Goal: Information Seeking & Learning: Learn about a topic

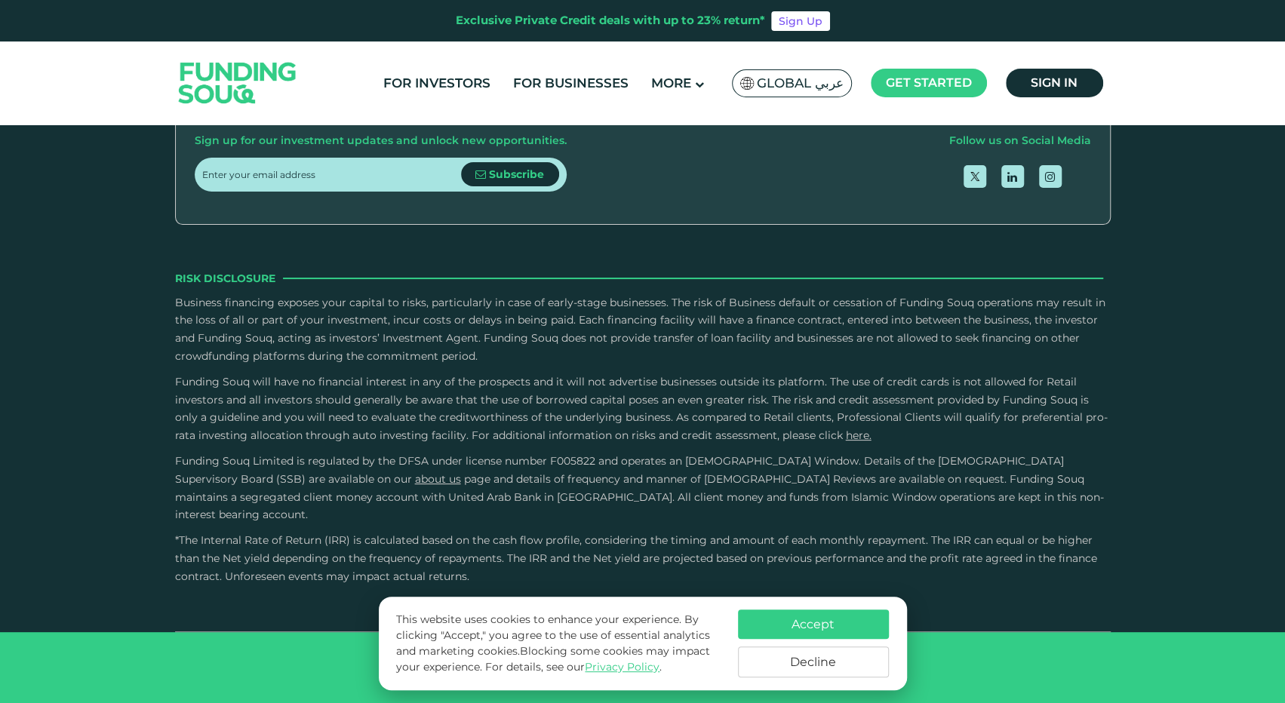
scroll to position [2941, 0]
type tc-range-slider "1000000"
drag, startPoint x: 252, startPoint y: 274, endPoint x: 472, endPoint y: 250, distance: 221.6
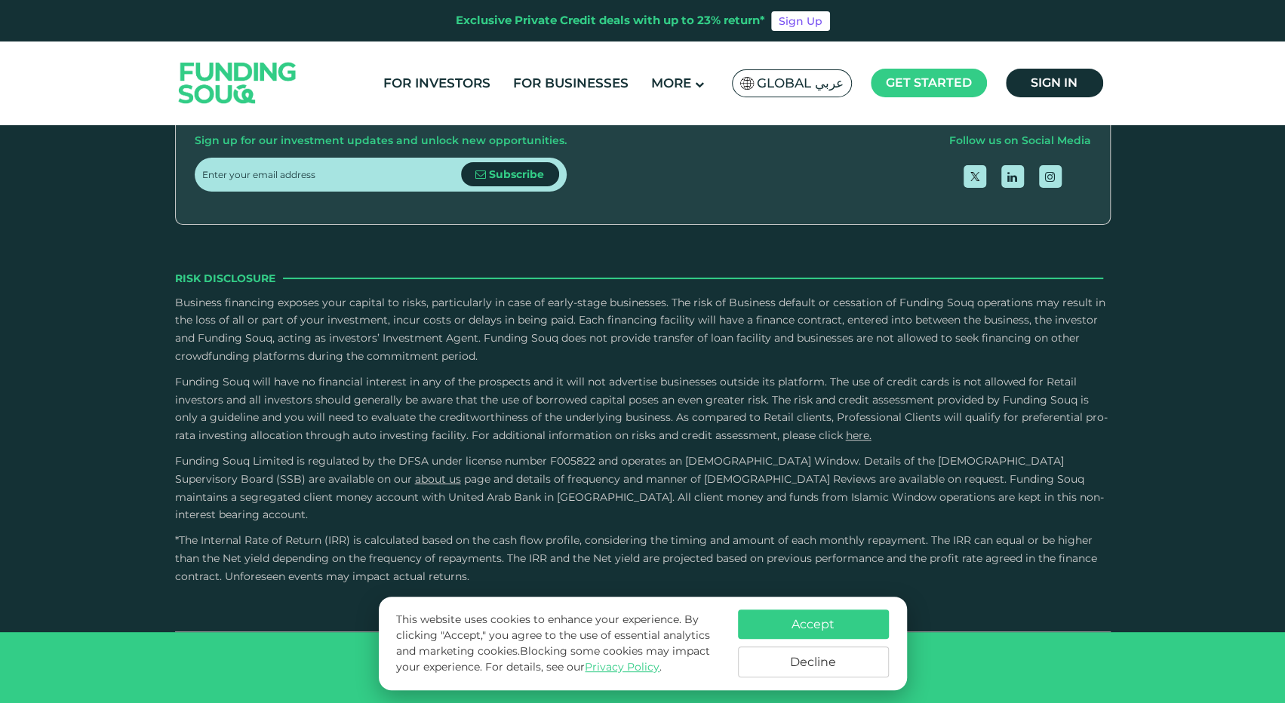
radio input "true"
type tc-range-slider "5"
drag, startPoint x: 680, startPoint y: 256, endPoint x: 824, endPoint y: 253, distance: 144.1
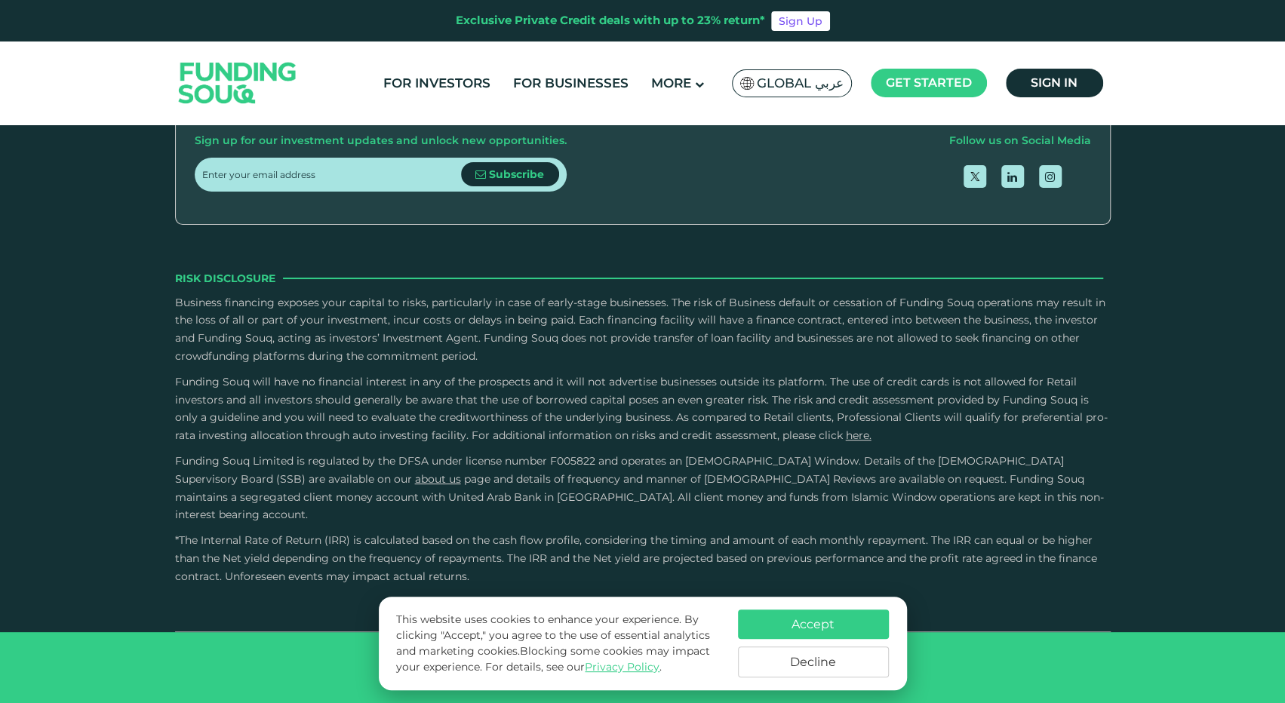
drag, startPoint x: 457, startPoint y: 264, endPoint x: 409, endPoint y: 269, distance: 48.6
type tc-range-slider "800000"
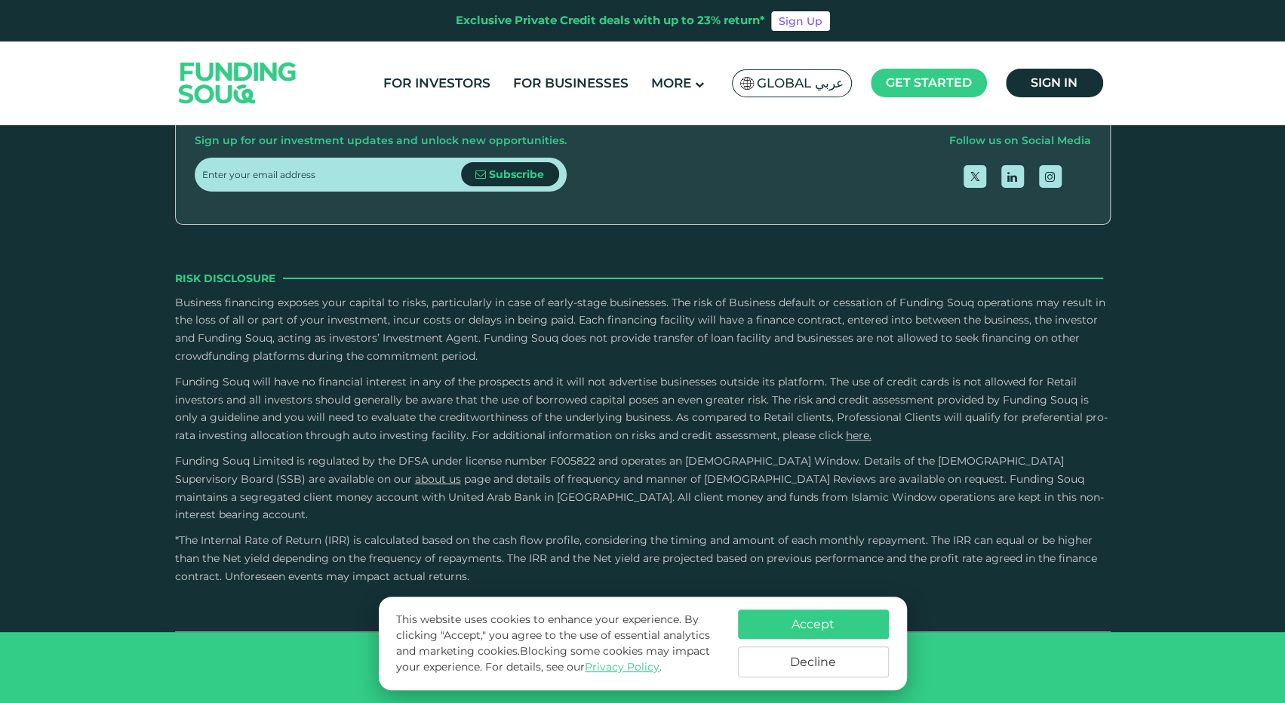
click at [592, 81] on link "For Businesses" at bounding box center [570, 83] width 123 height 25
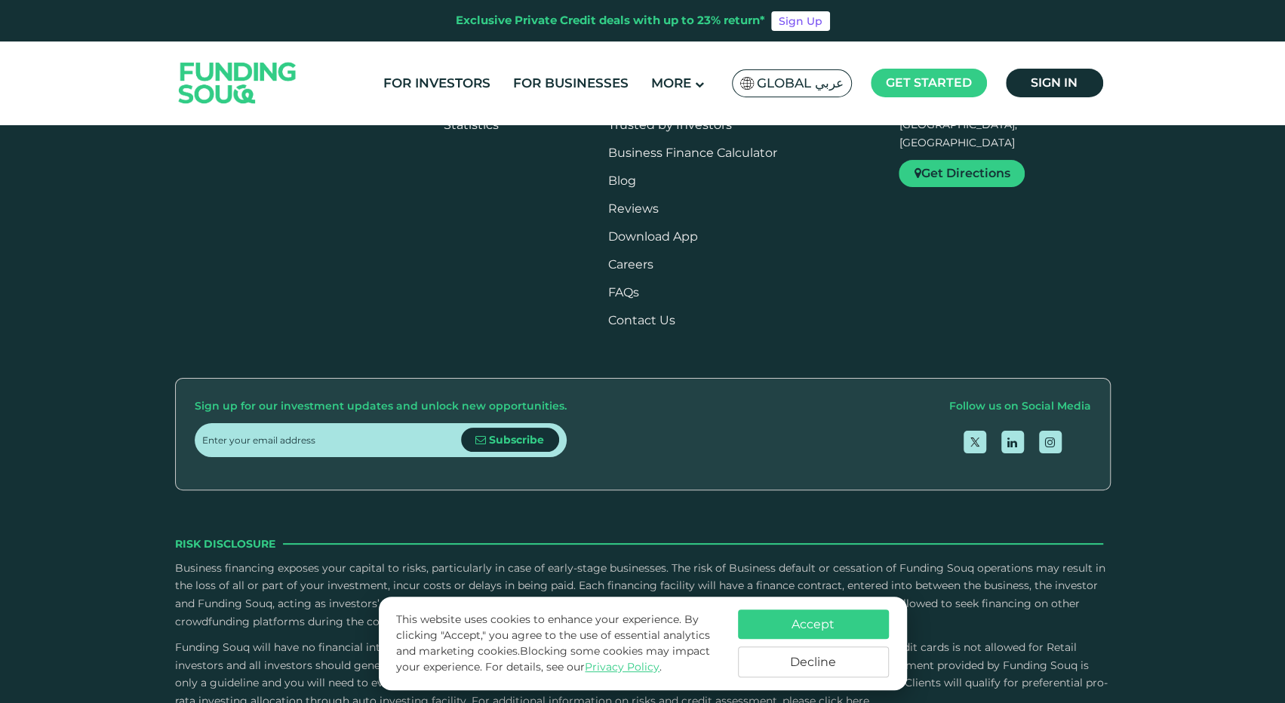
scroll to position [2414, 0]
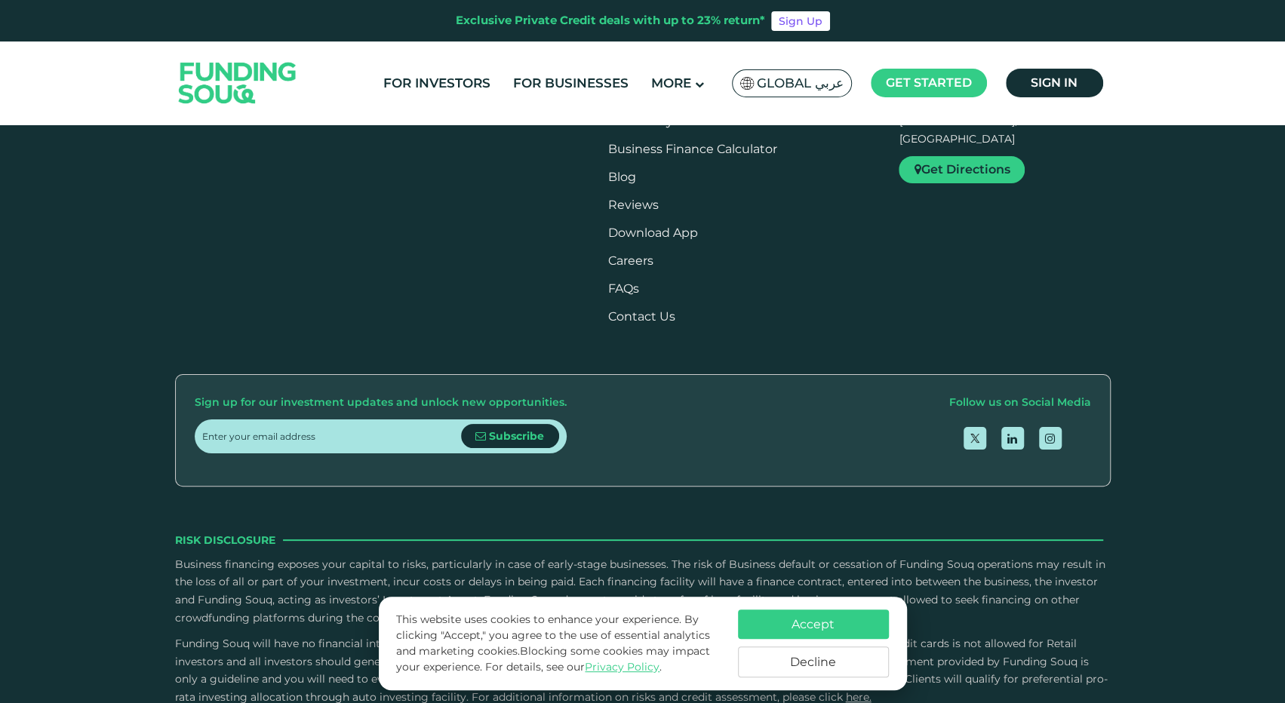
click at [355, 194] on div "Tenure 12 Months" at bounding box center [331, 183] width 217 height 21
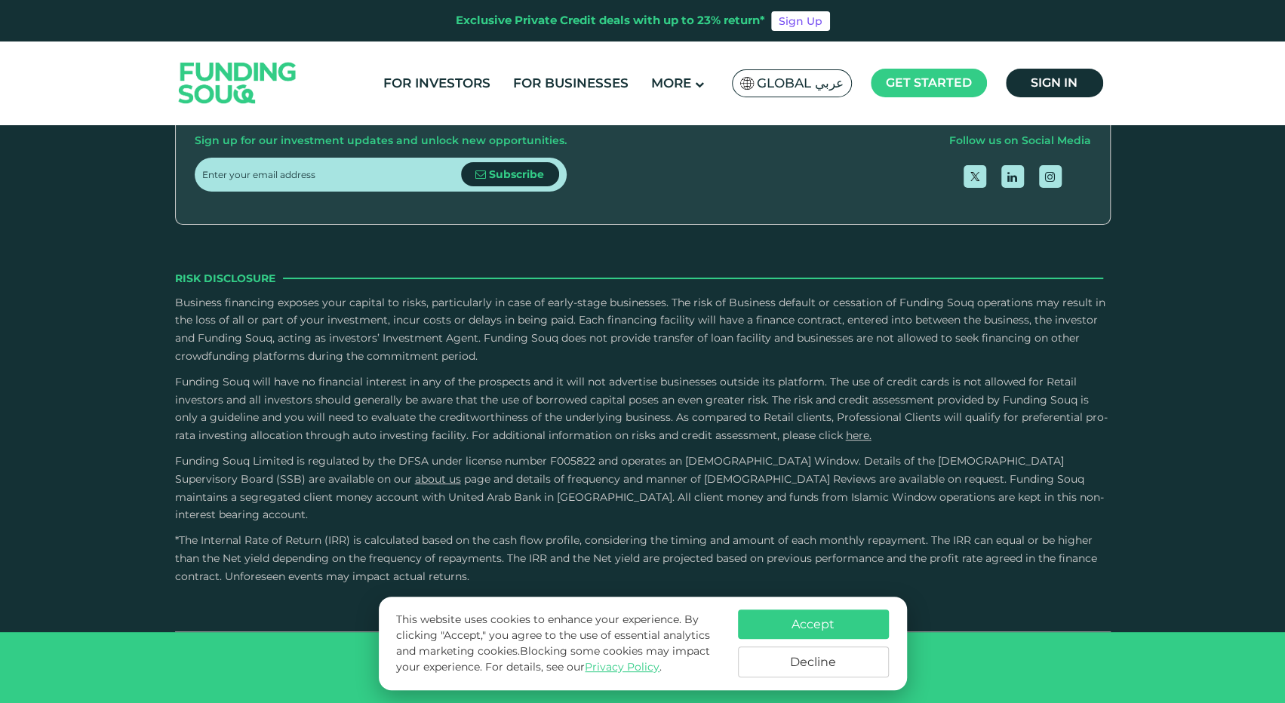
scroll to position [2816, 0]
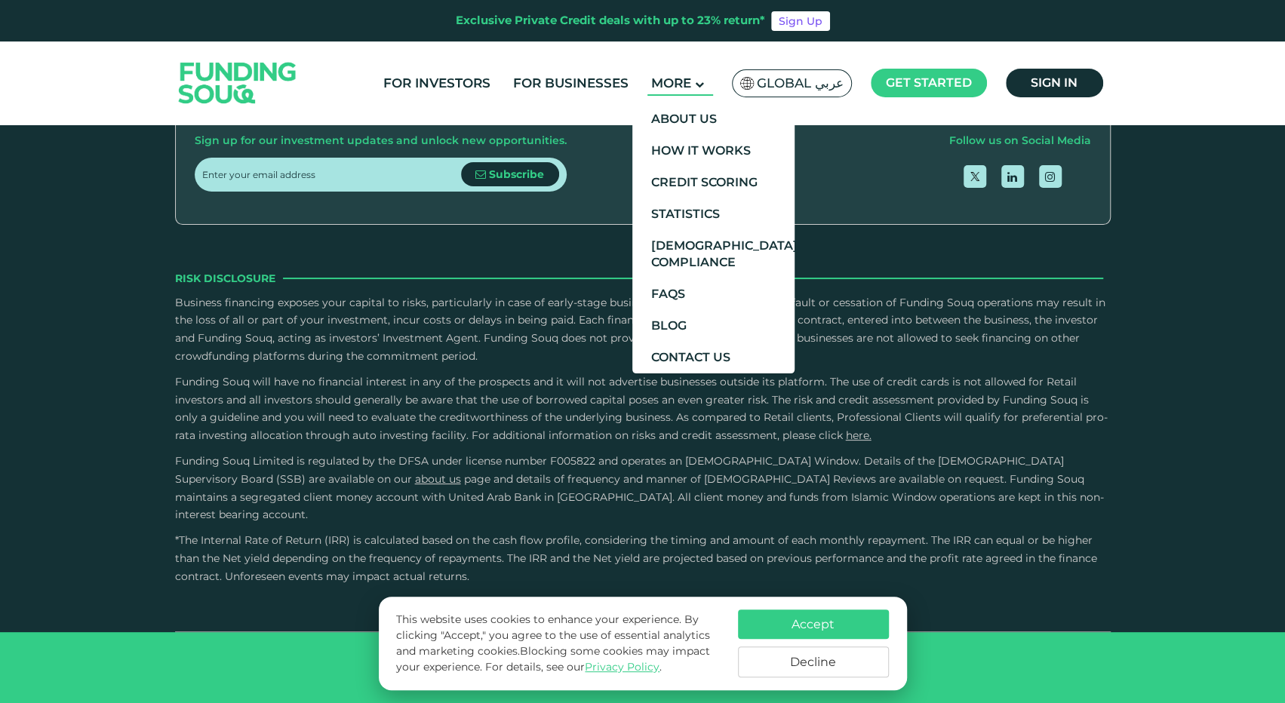
click at [702, 72] on main "More" at bounding box center [680, 83] width 66 height 25
click at [733, 159] on link "How It Works" at bounding box center [713, 151] width 162 height 32
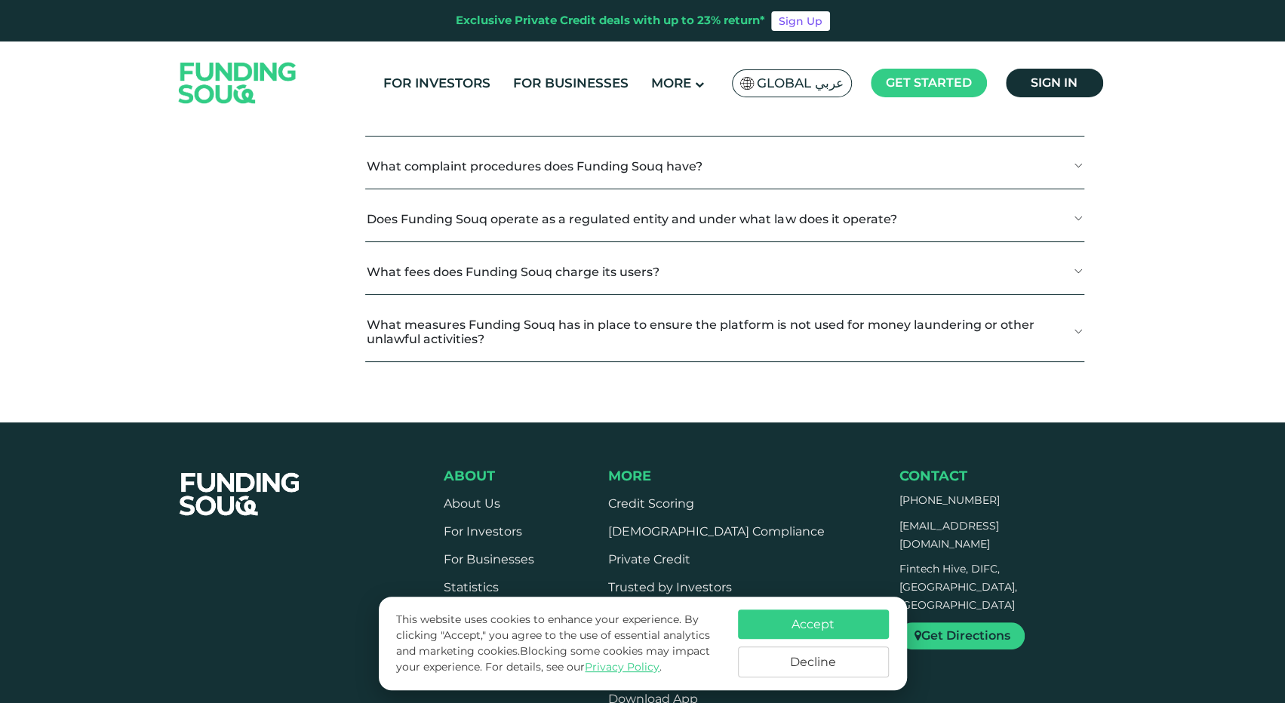
scroll to position [1911, 0]
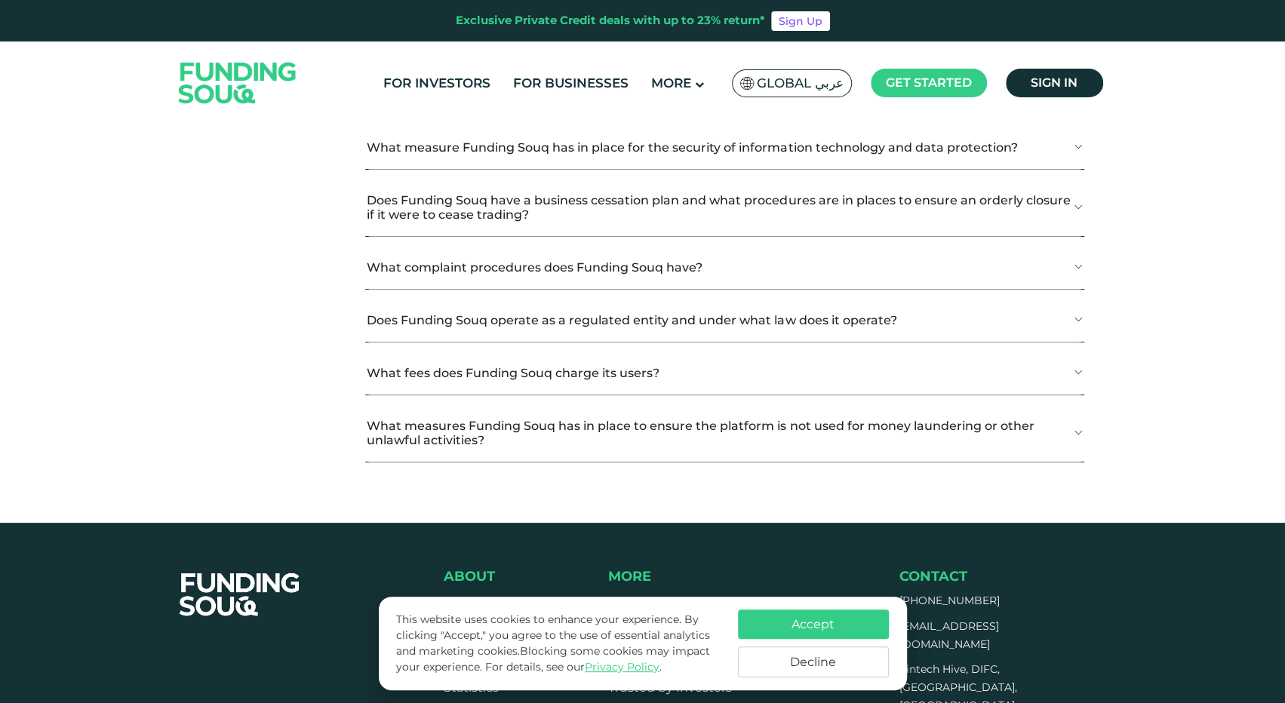
click at [524, 116] on button "How Does Debt-Based Crowdfunding Work?" at bounding box center [724, 94] width 718 height 45
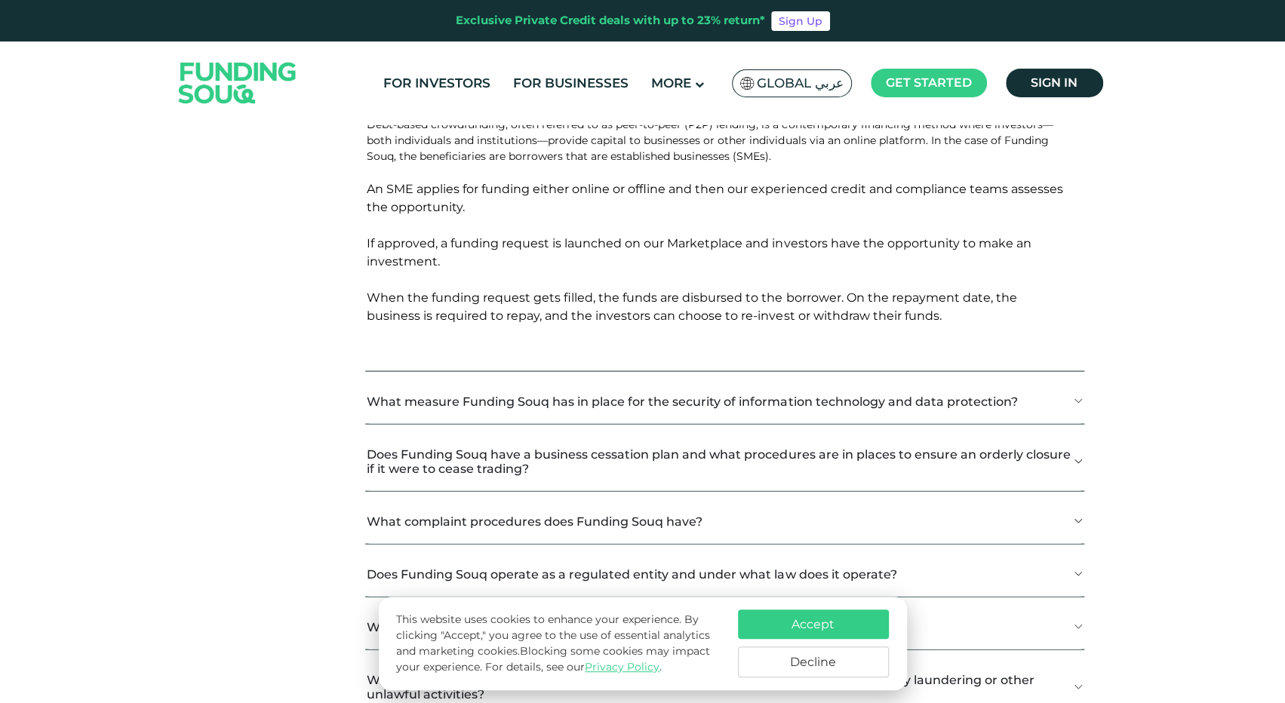
click at [524, 116] on button "How Does Debt-Based Crowdfunding Work?" at bounding box center [724, 94] width 718 height 45
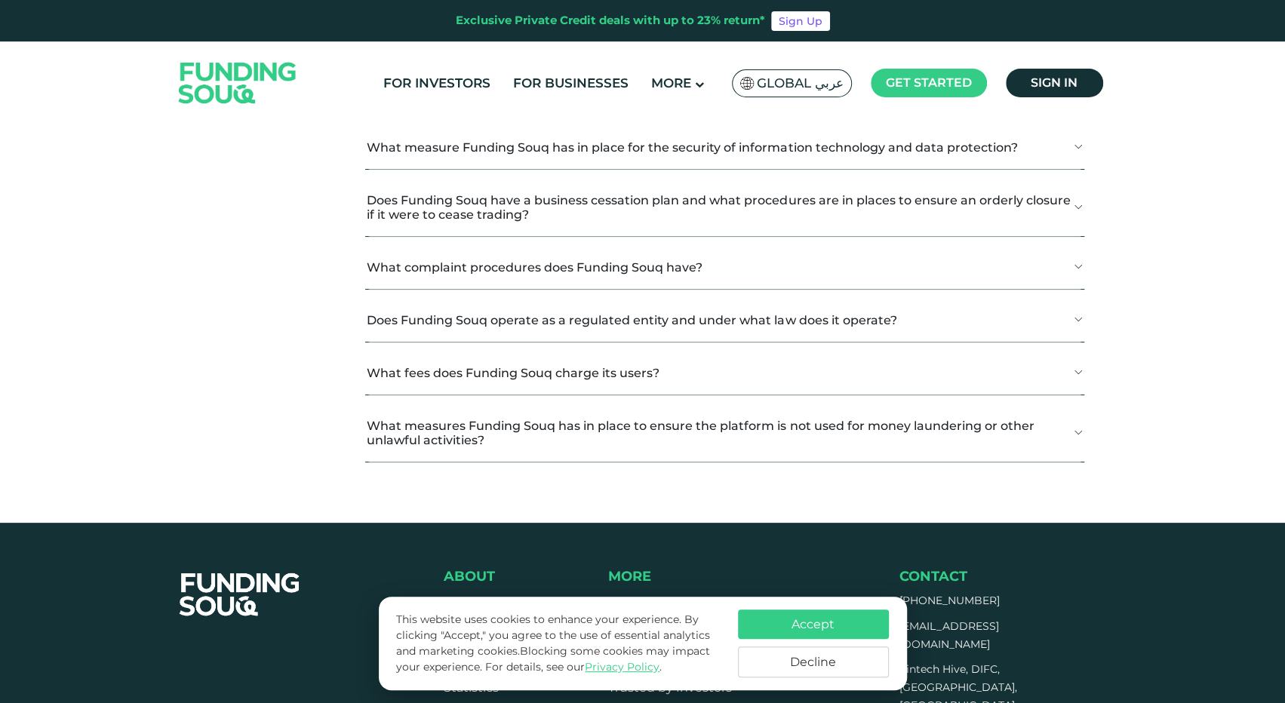
click at [326, 34] on link "Investors" at bounding box center [268, 18] width 164 height 32
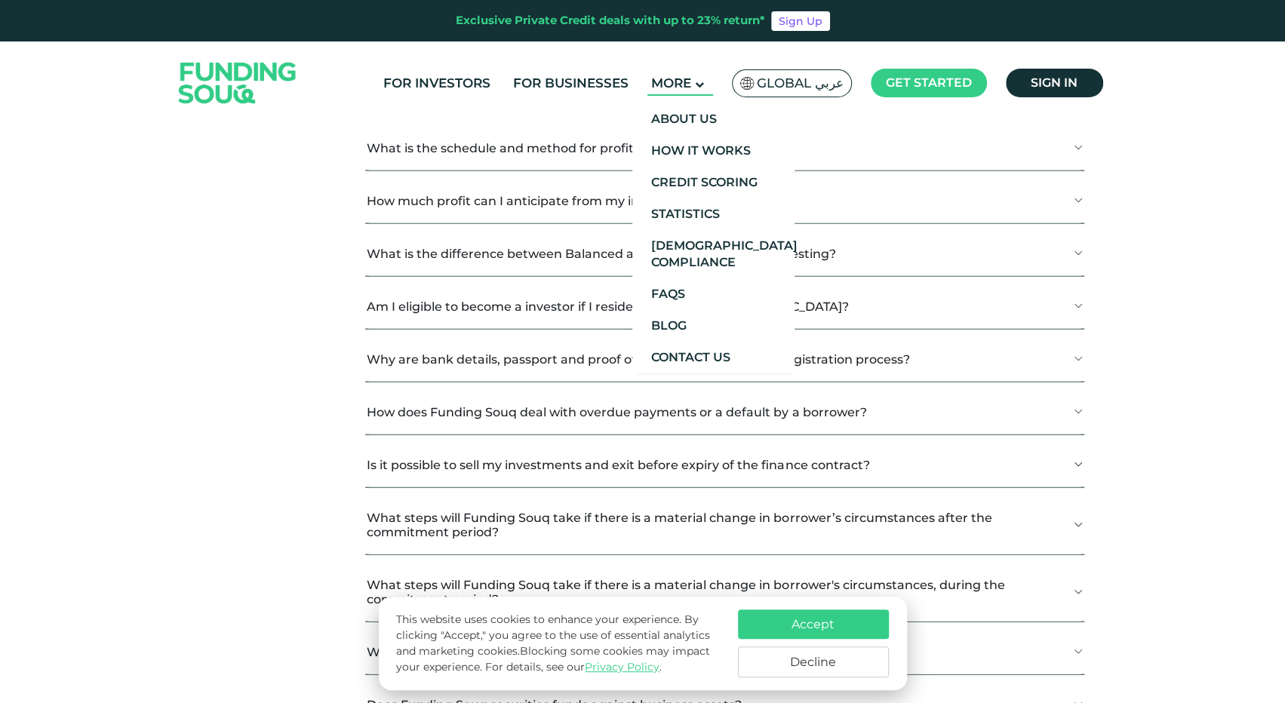
click at [703, 78] on main "More" at bounding box center [680, 83] width 66 height 25
click at [739, 150] on link "How It Works" at bounding box center [713, 151] width 162 height 32
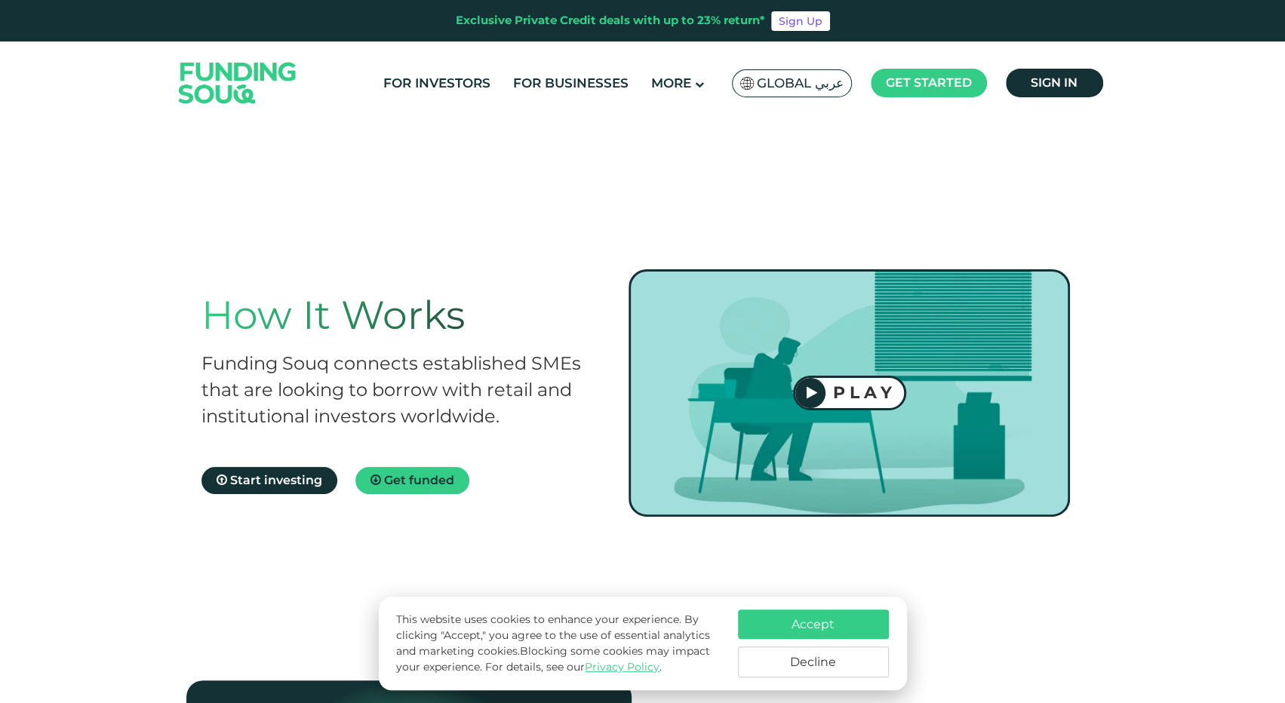
click at [864, 395] on div "PLAY" at bounding box center [864, 392] width 78 height 20
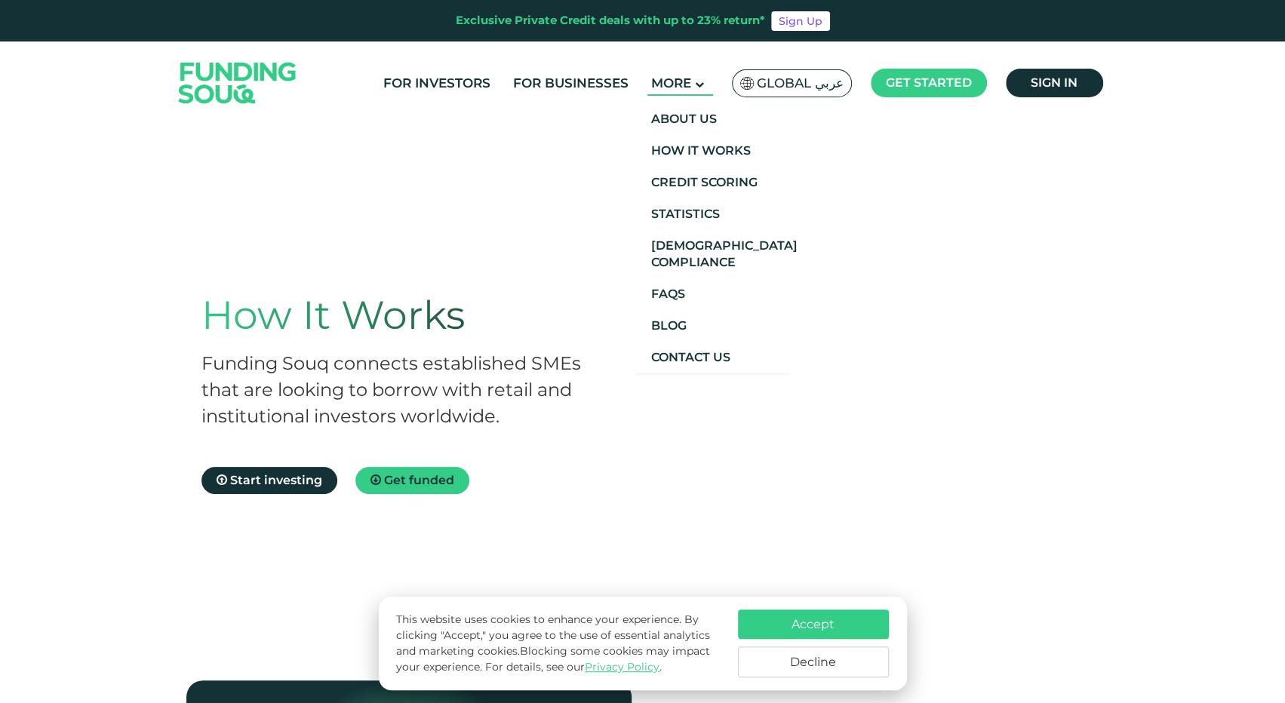
click at [665, 82] on span "More" at bounding box center [671, 82] width 40 height 15
click at [717, 178] on link "Credit Scoring" at bounding box center [713, 183] width 162 height 32
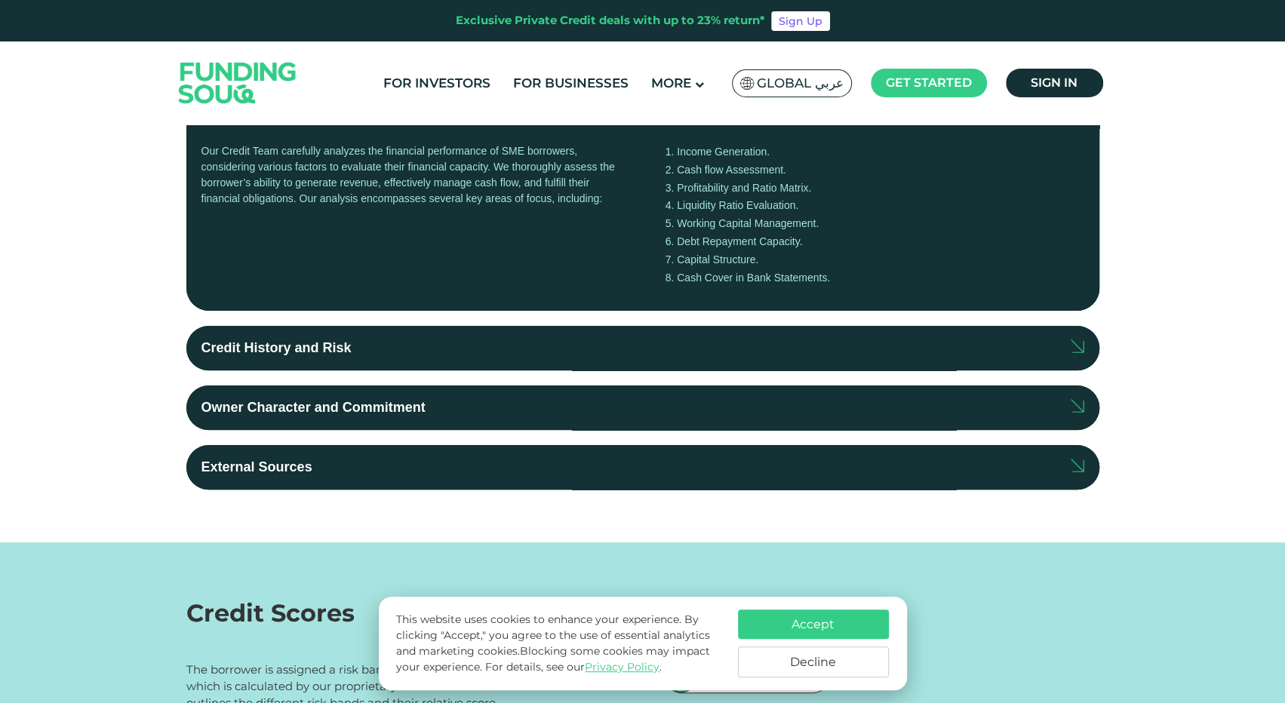
scroll to position [402, 0]
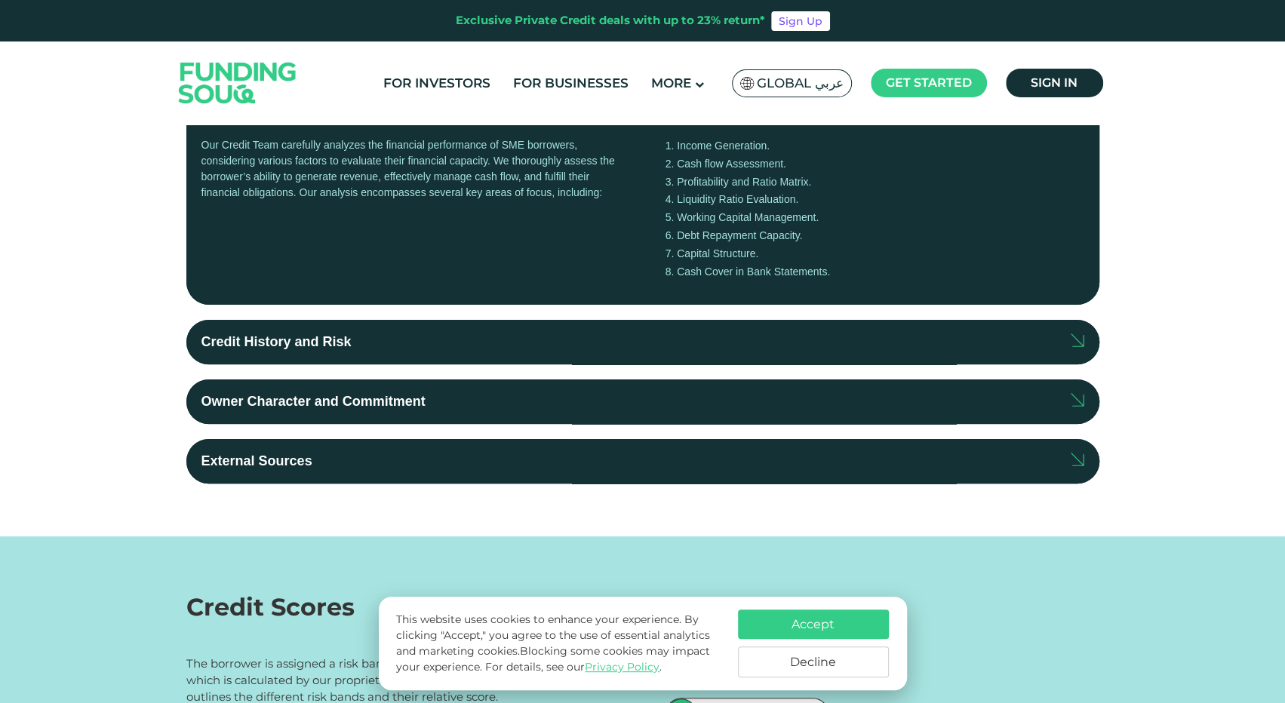
click at [531, 351] on label "Credit History and Risk" at bounding box center [642, 342] width 913 height 45
click at [0, 0] on input "Credit History and Risk" at bounding box center [0, 0] width 0 height 0
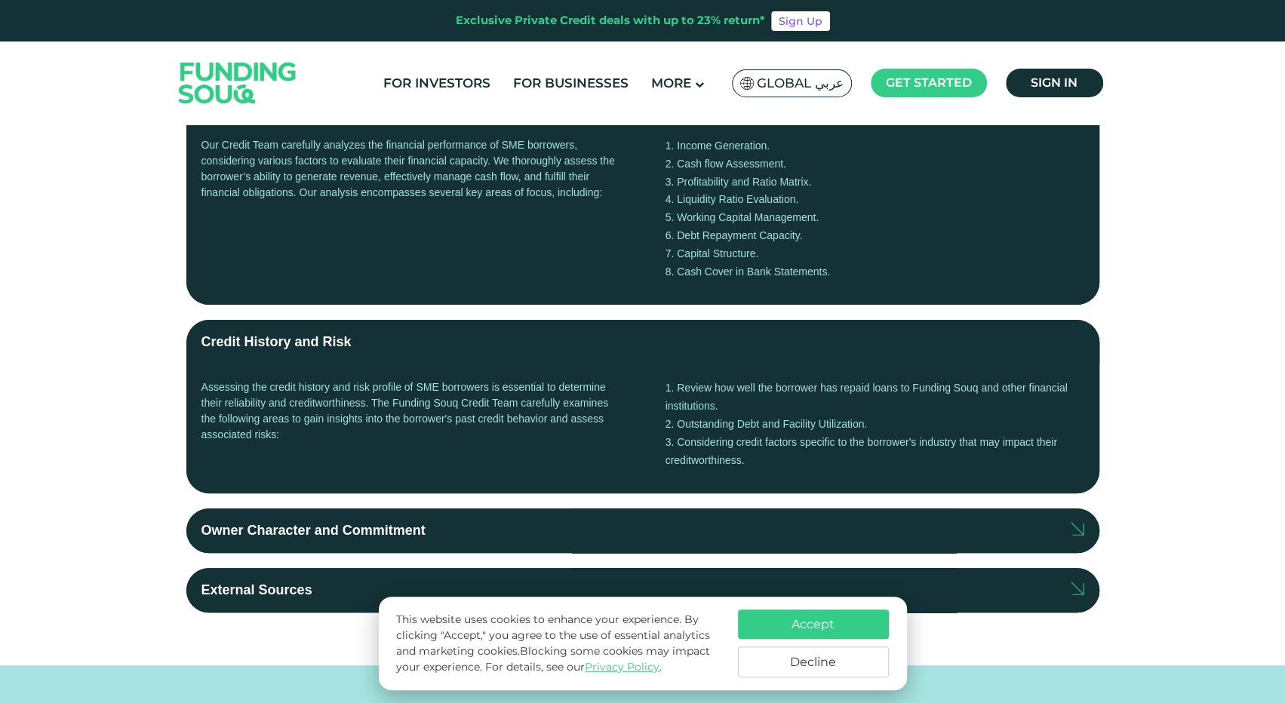
click at [530, 351] on label "Credit History and Risk" at bounding box center [642, 342] width 913 height 45
click at [0, 0] on input "Credit History and Risk" at bounding box center [0, 0] width 0 height 0
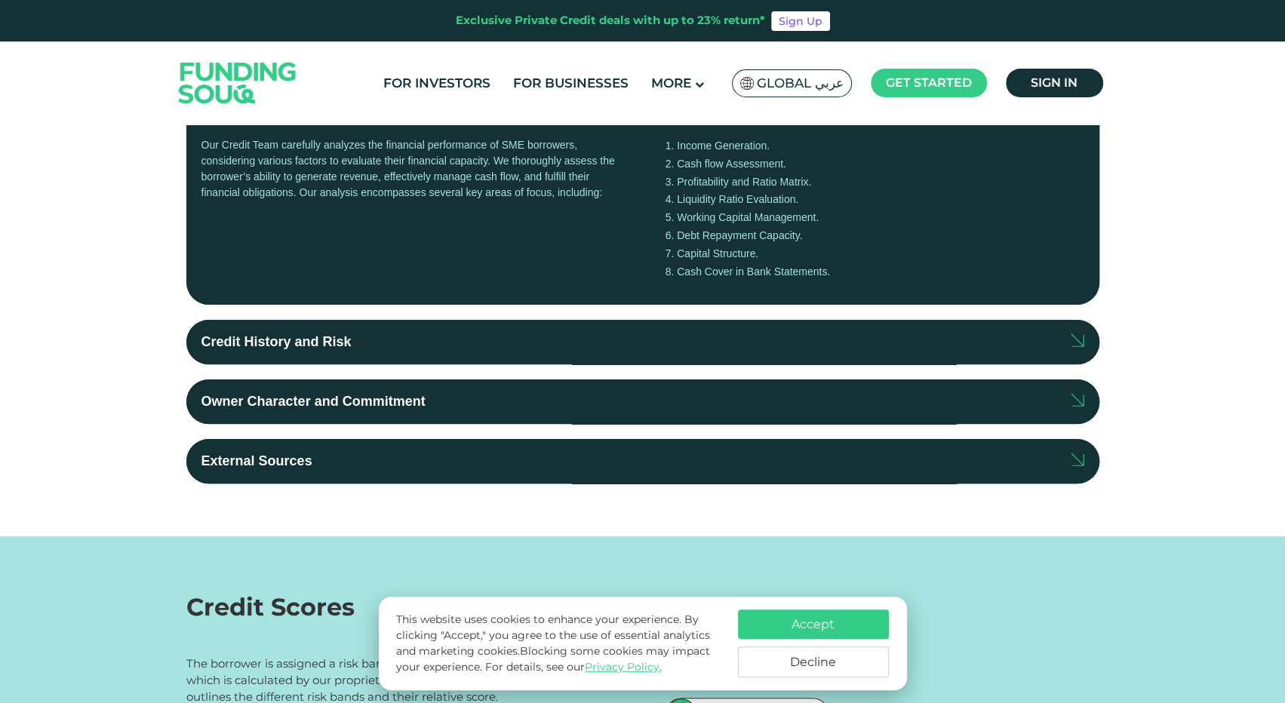
click at [527, 380] on label "Owner Character and Commitment" at bounding box center [642, 401] width 913 height 45
click at [0, 0] on input "Owner Character and Commitment" at bounding box center [0, 0] width 0 height 0
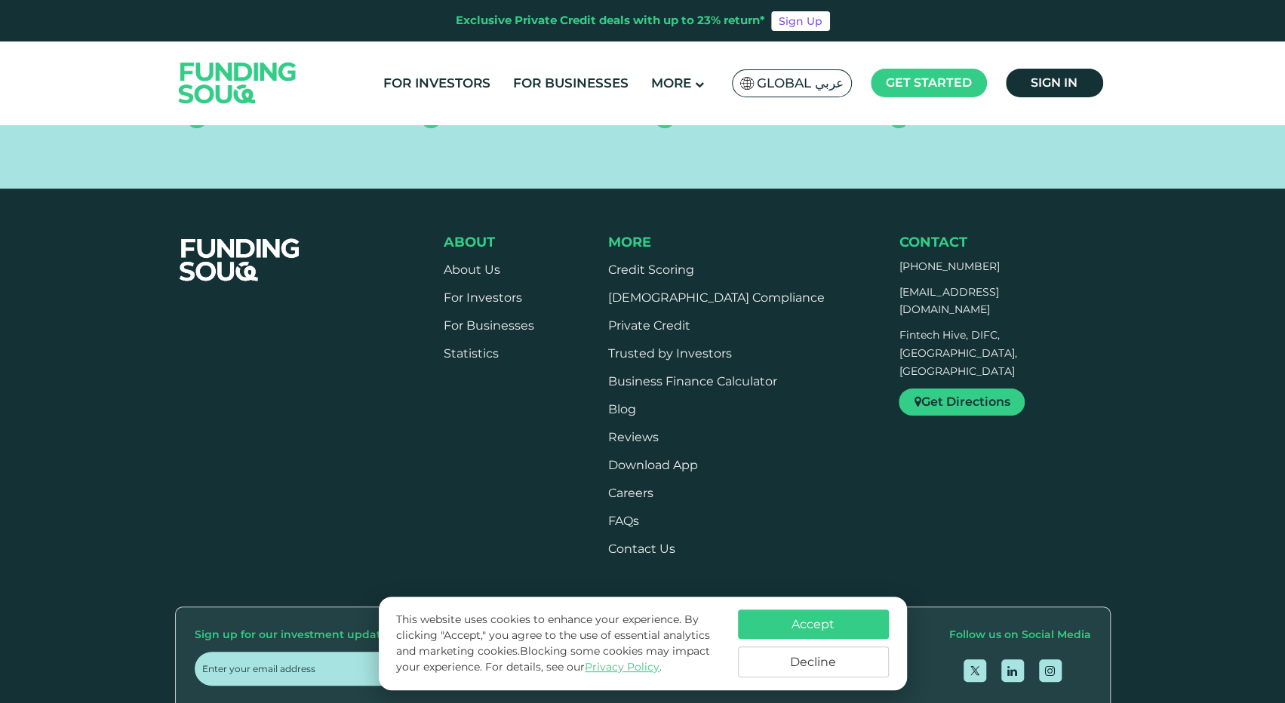
scroll to position [1509, 0]
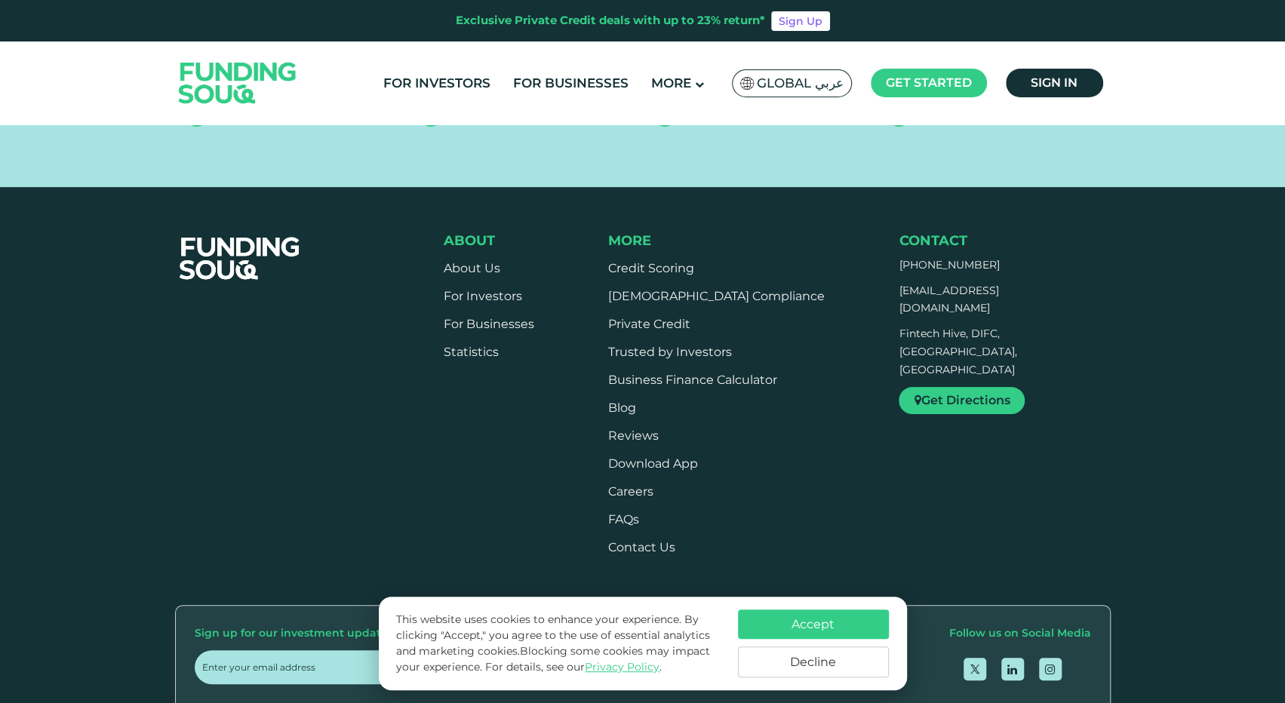
click at [833, 663] on button "Decline" at bounding box center [813, 662] width 151 height 31
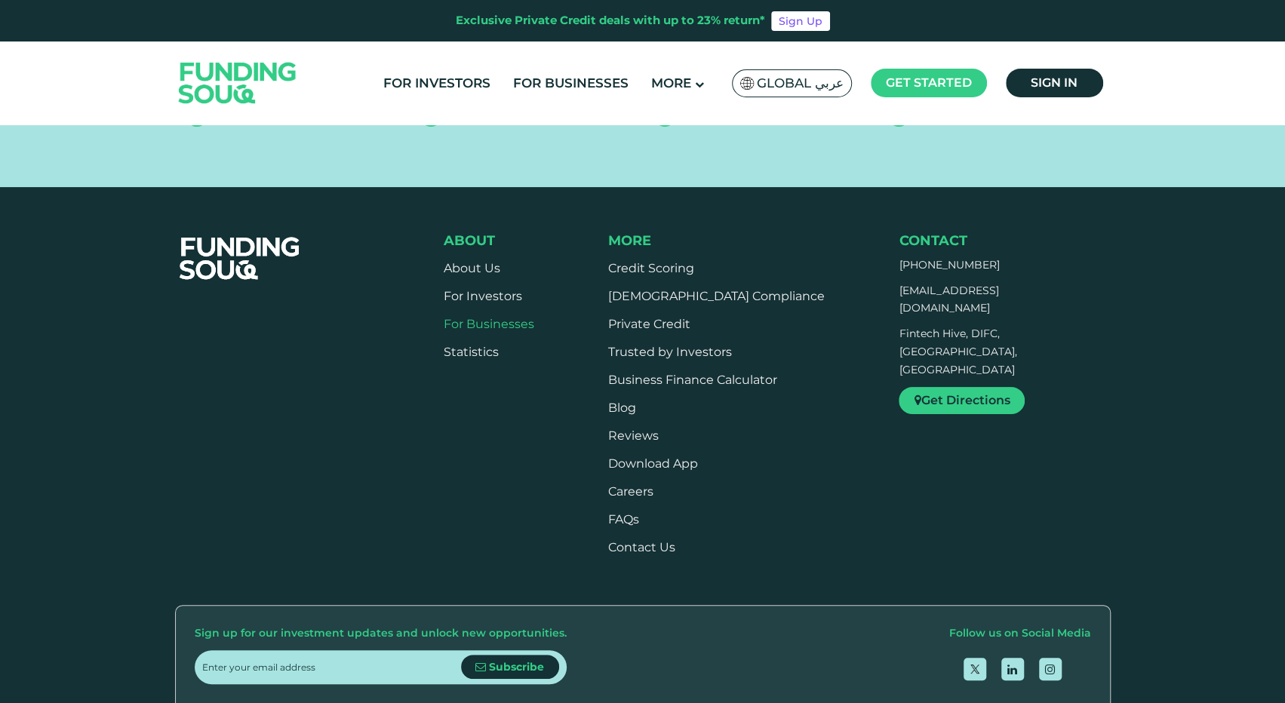
click at [475, 317] on link "For Businesses" at bounding box center [489, 324] width 91 height 14
